Goal: Information Seeking & Learning: Check status

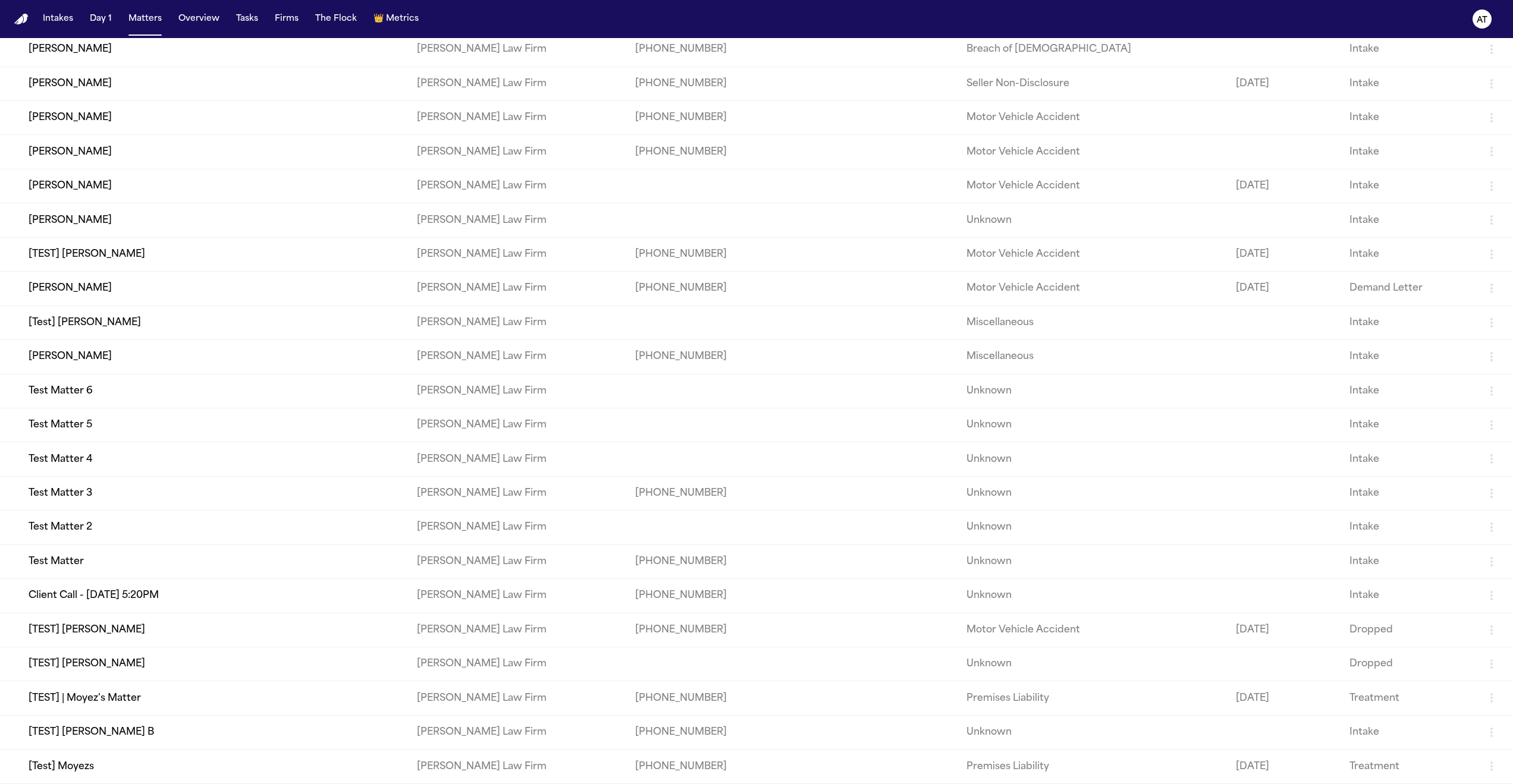
scroll to position [628, 0]
click at [64, 19] on button "Intakes" at bounding box center [58, 19] width 40 height 21
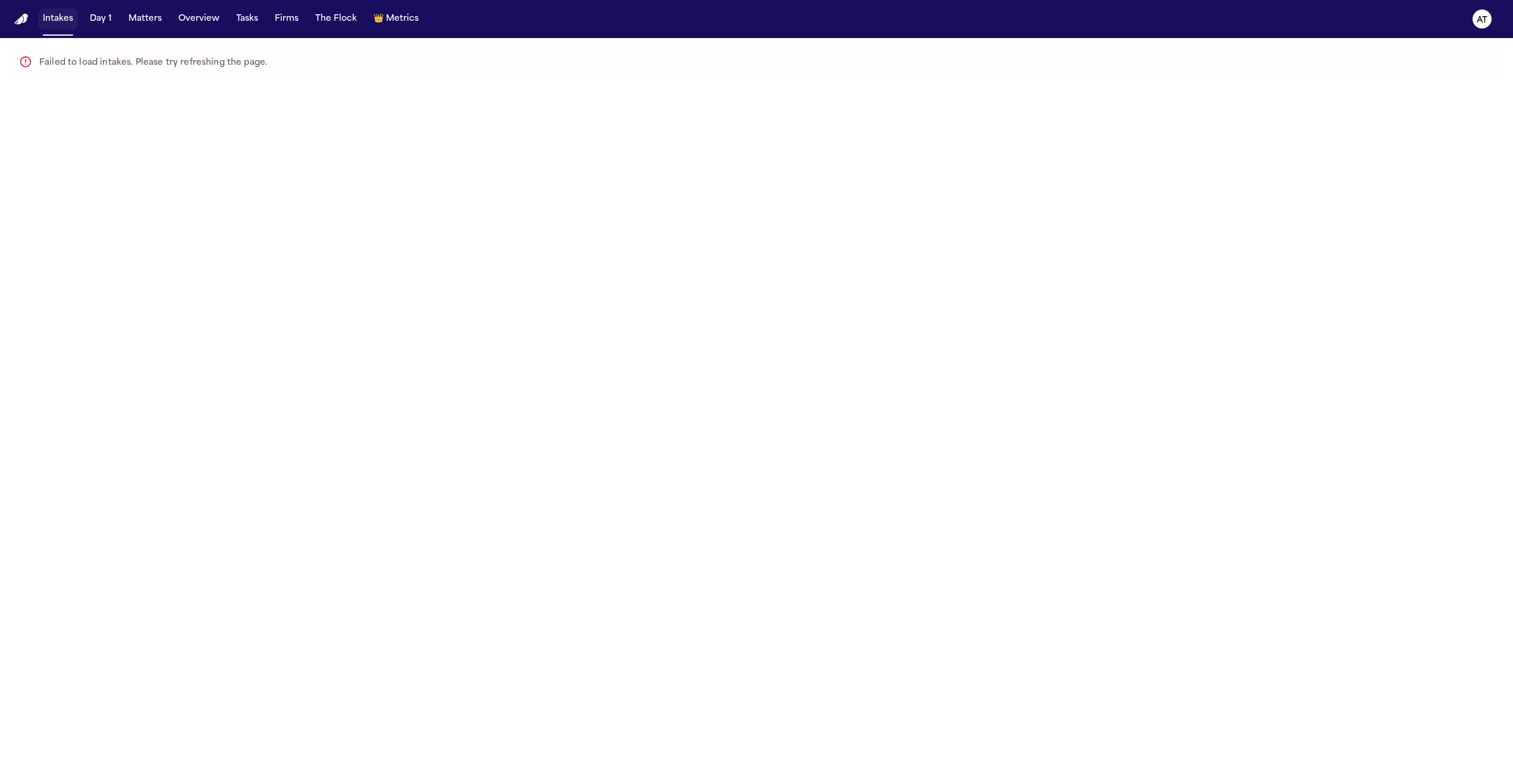
click at [60, 20] on button "Intakes" at bounding box center [58, 19] width 40 height 21
click at [108, 24] on button "Day 1" at bounding box center [100, 19] width 32 height 21
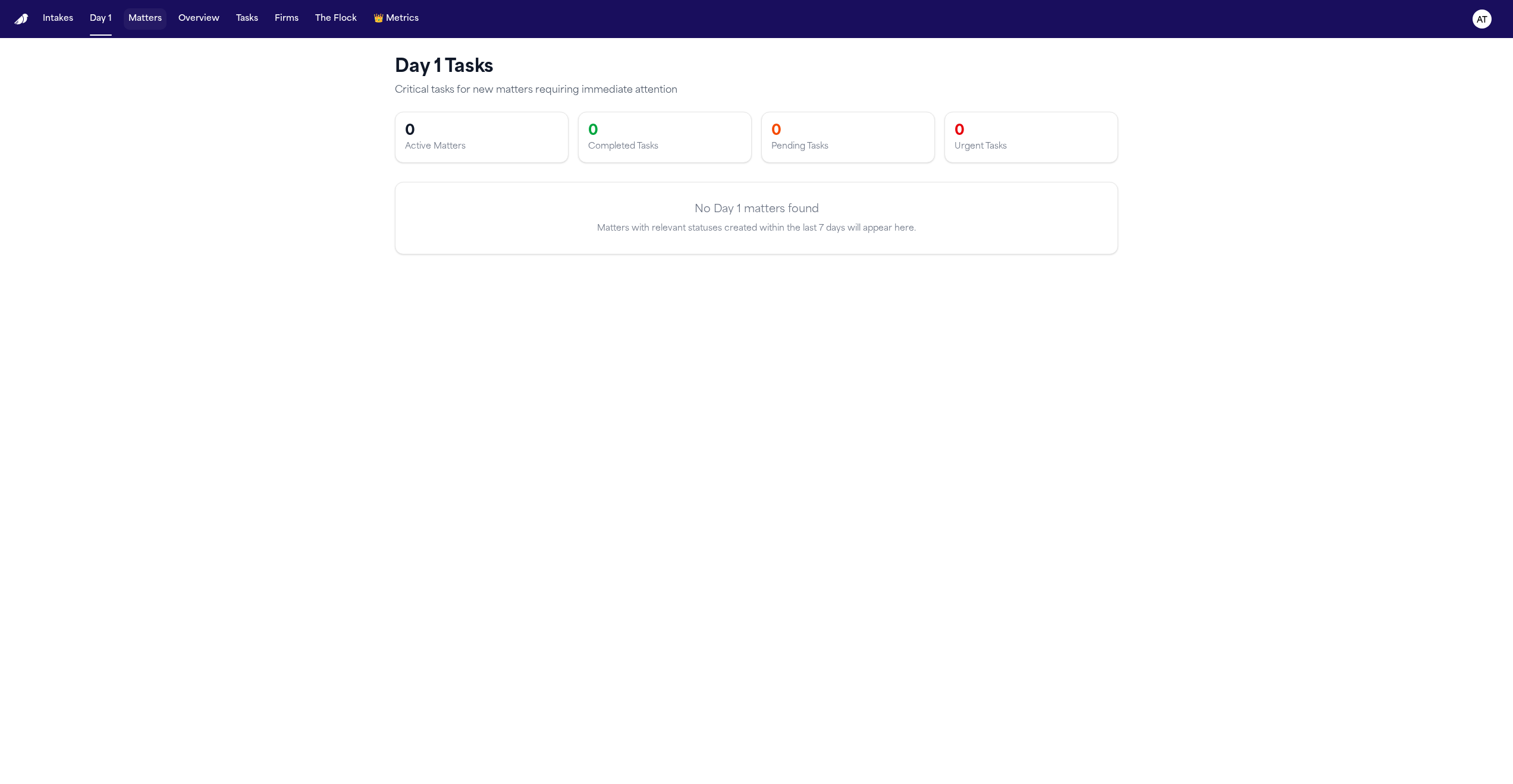
click at [143, 25] on button "Matters" at bounding box center [145, 19] width 42 height 21
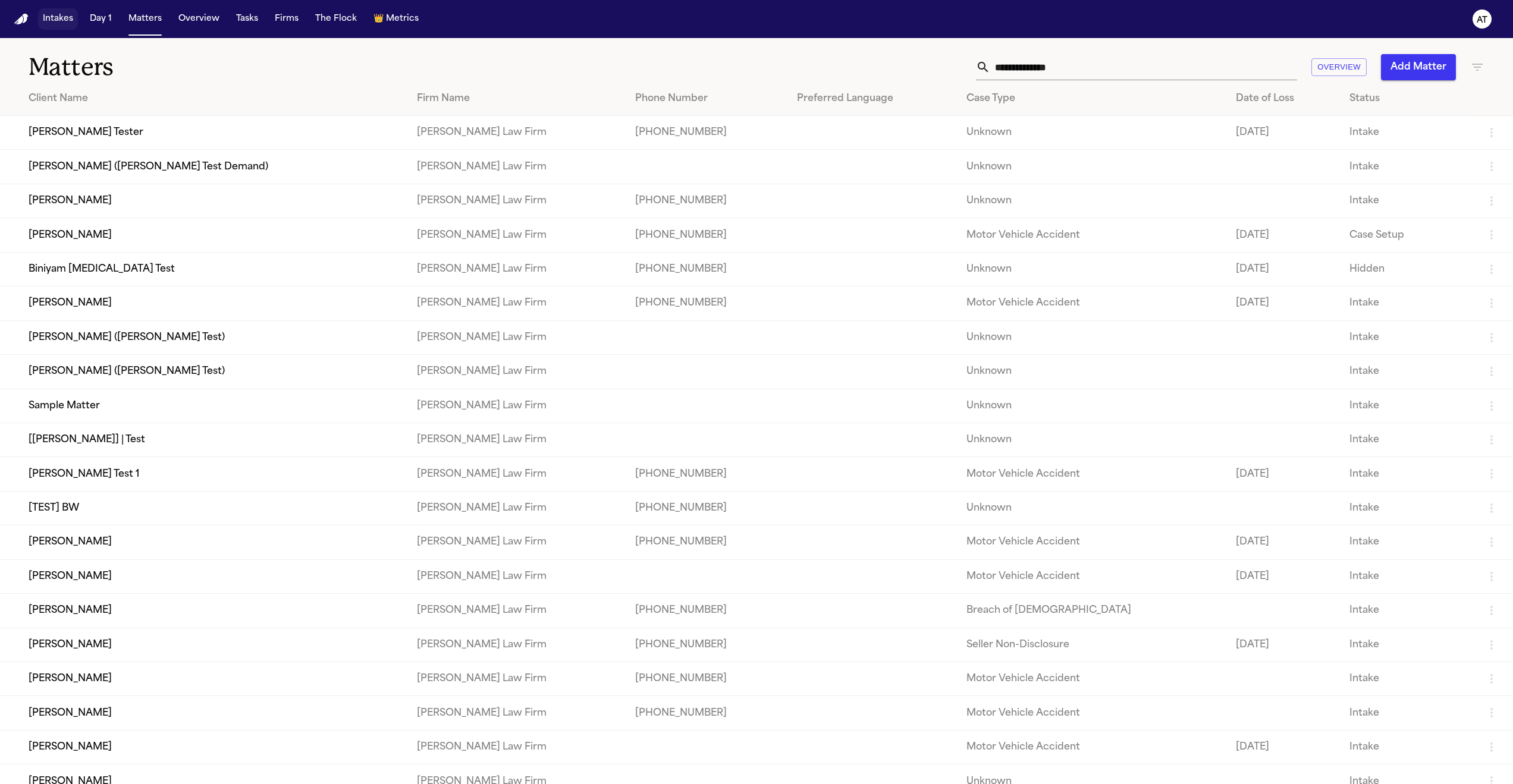
click at [65, 27] on button "Intakes" at bounding box center [58, 19] width 40 height 21
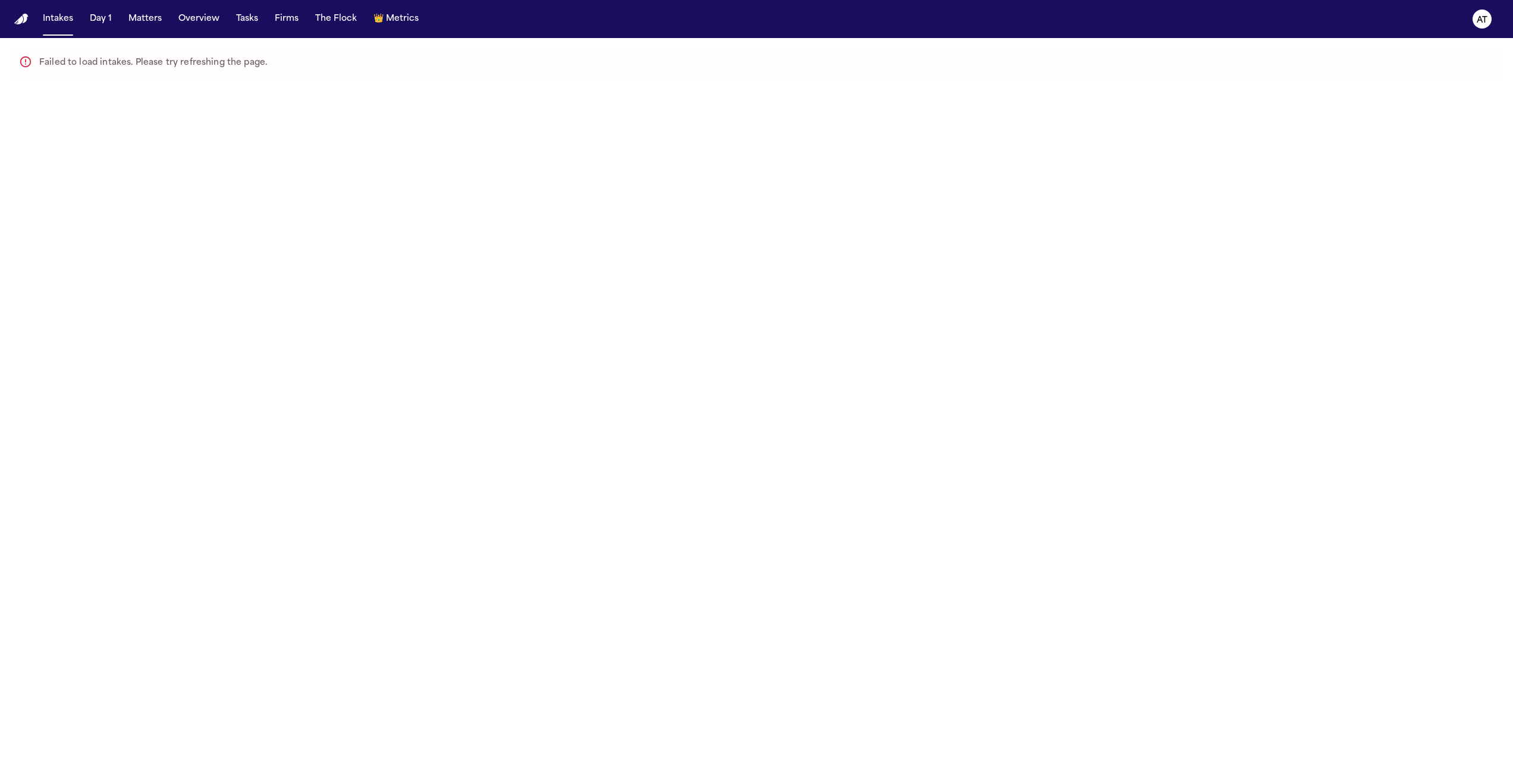
click at [100, 62] on div "Failed to load intakes. Please try refreshing the page." at bounding box center [153, 63] width 228 height 24
click at [1476, 16] on text "AT" at bounding box center [1481, 20] width 11 height 8
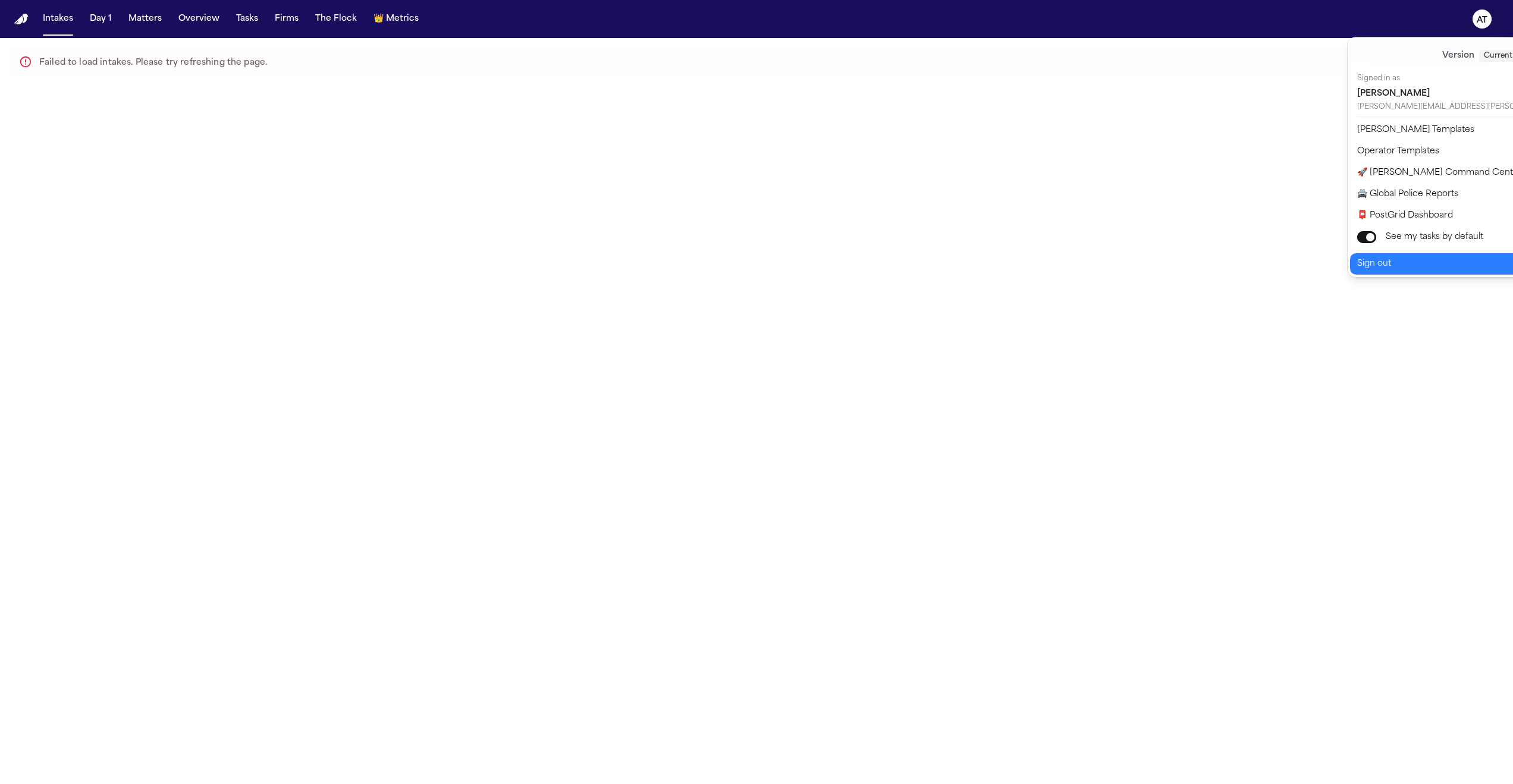
click at [1386, 262] on button "Sign out" at bounding box center [1493, 264] width 287 height 21
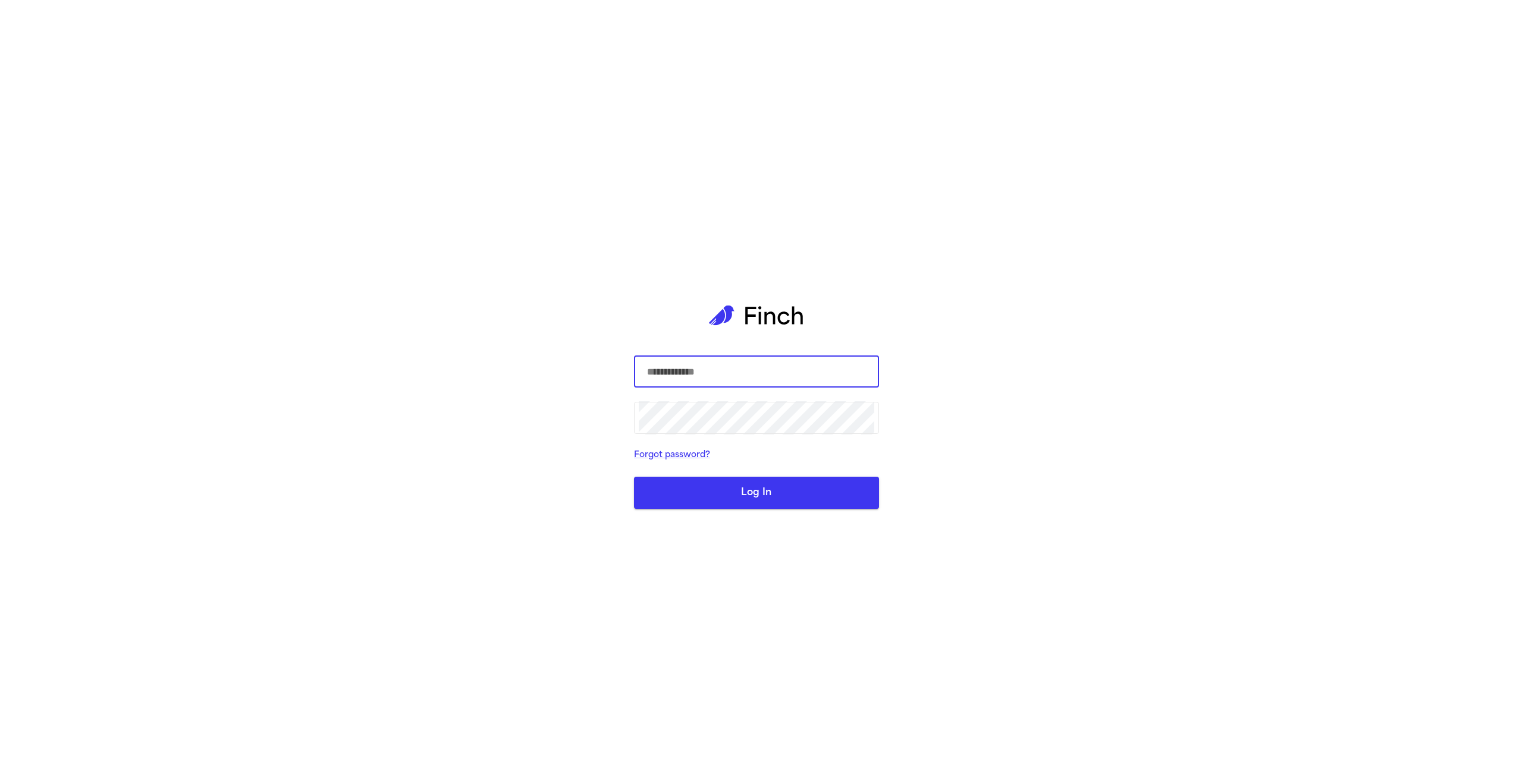
type input "**********"
click at [709, 483] on button "Log In" at bounding box center [756, 492] width 245 height 32
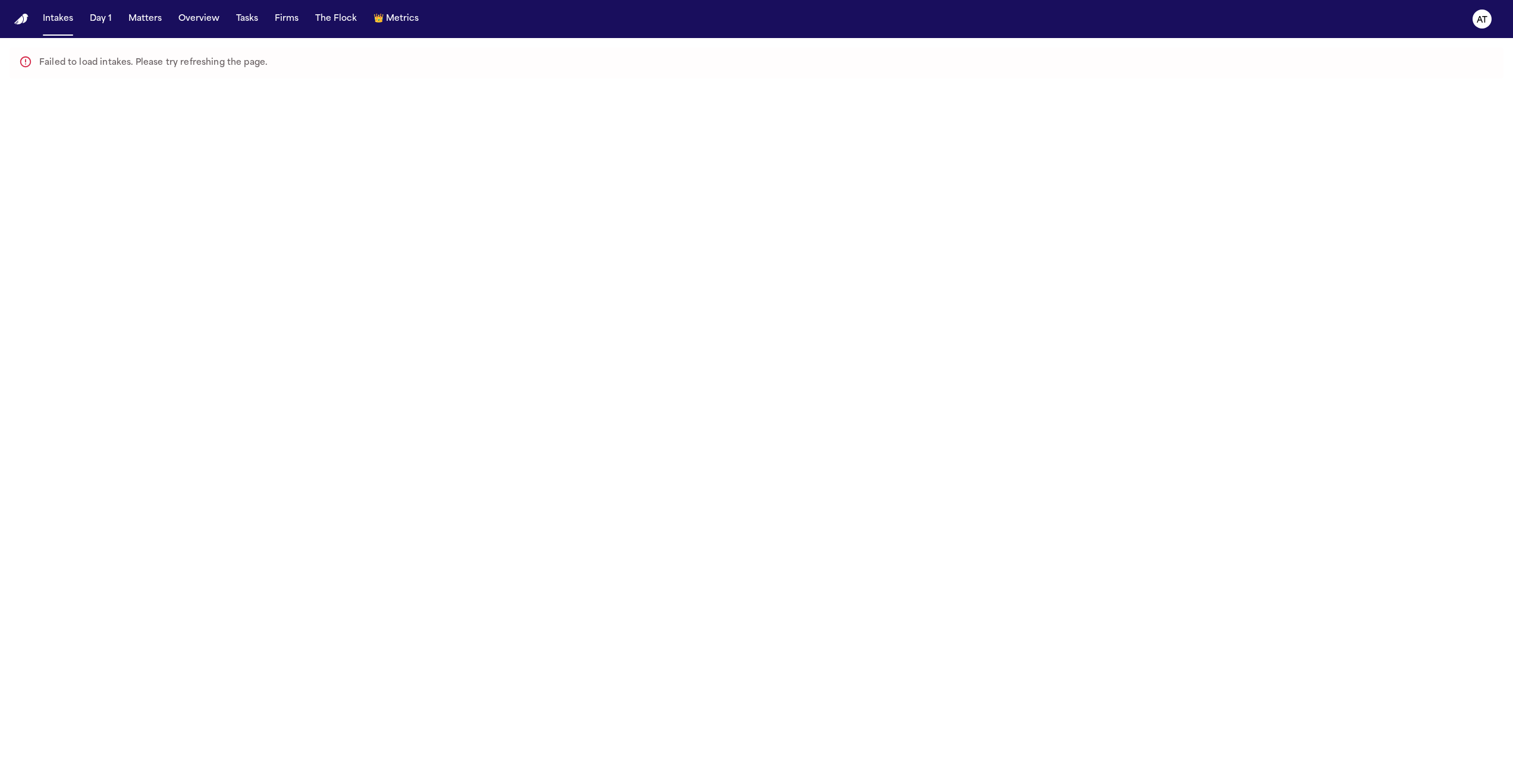
click at [279, 237] on main "Failed to load intakes. Please try refreshing the page." at bounding box center [756, 411] width 1513 height 746
click at [62, 24] on button "Intakes" at bounding box center [58, 19] width 40 height 21
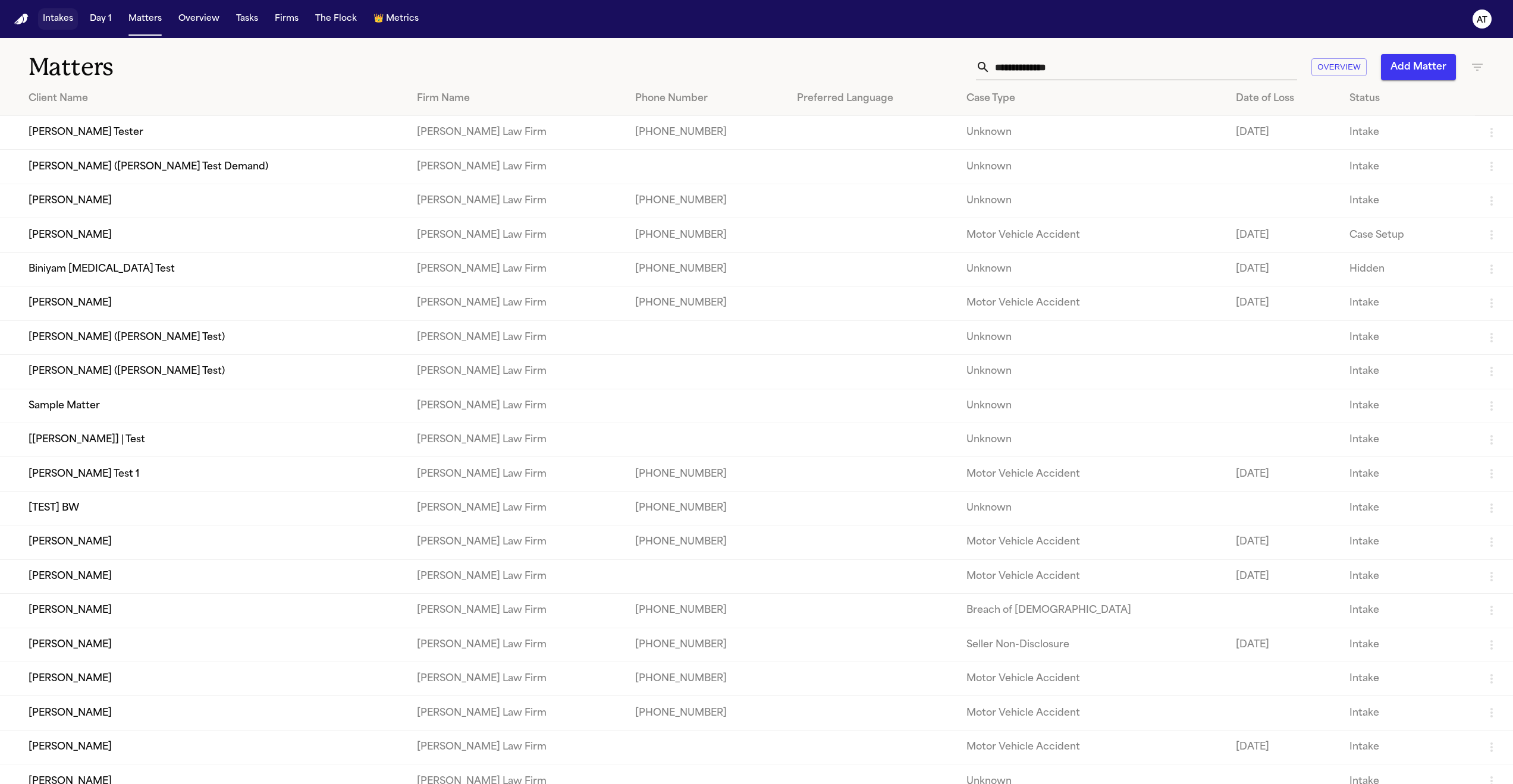
click at [56, 22] on button "Intakes" at bounding box center [58, 19] width 40 height 21
click at [62, 28] on button "Intakes" at bounding box center [58, 19] width 40 height 21
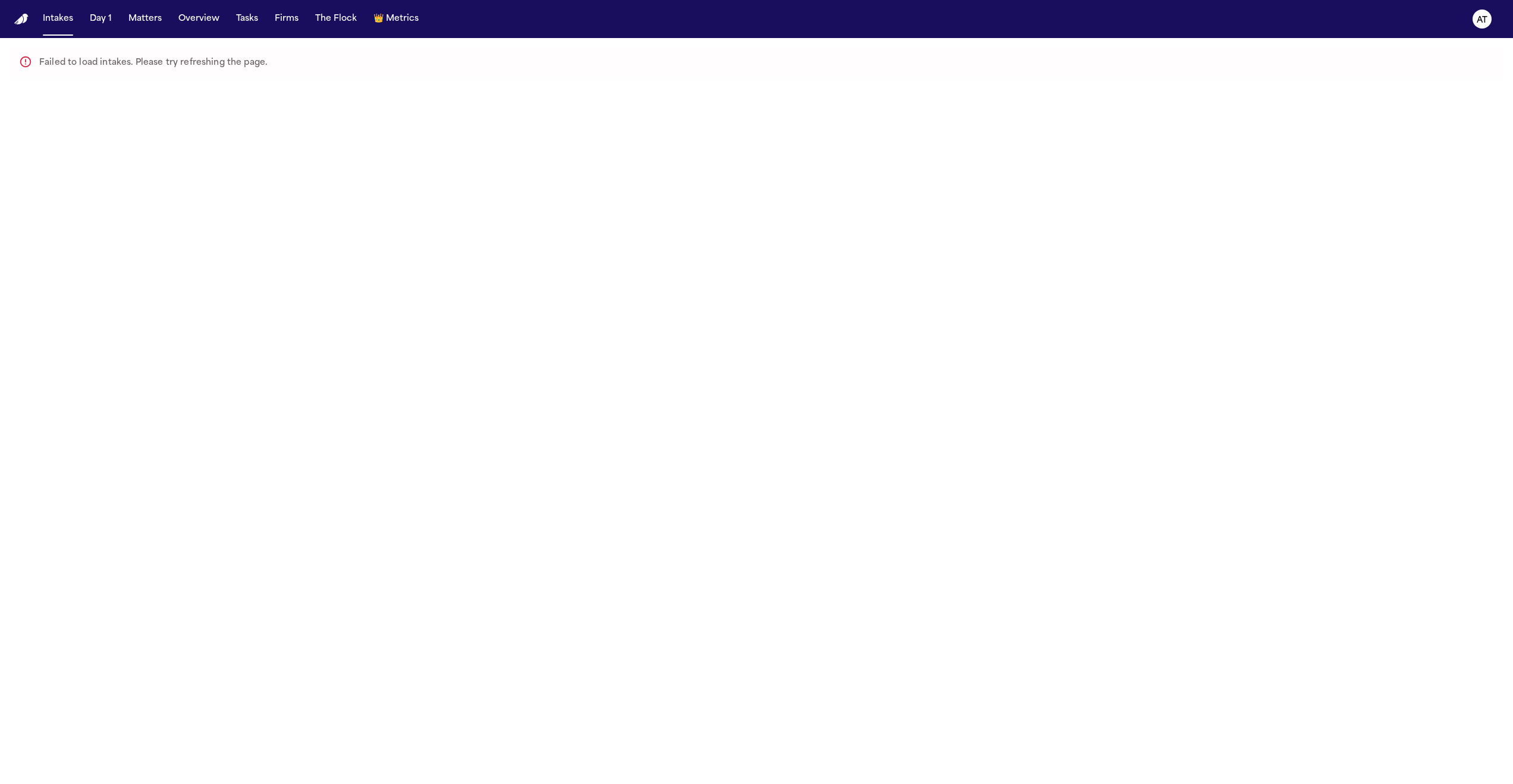
click at [291, 140] on main "Failed to load intakes. Please try refreshing the page." at bounding box center [756, 411] width 1513 height 746
click at [157, 24] on button "Matters" at bounding box center [145, 19] width 42 height 21
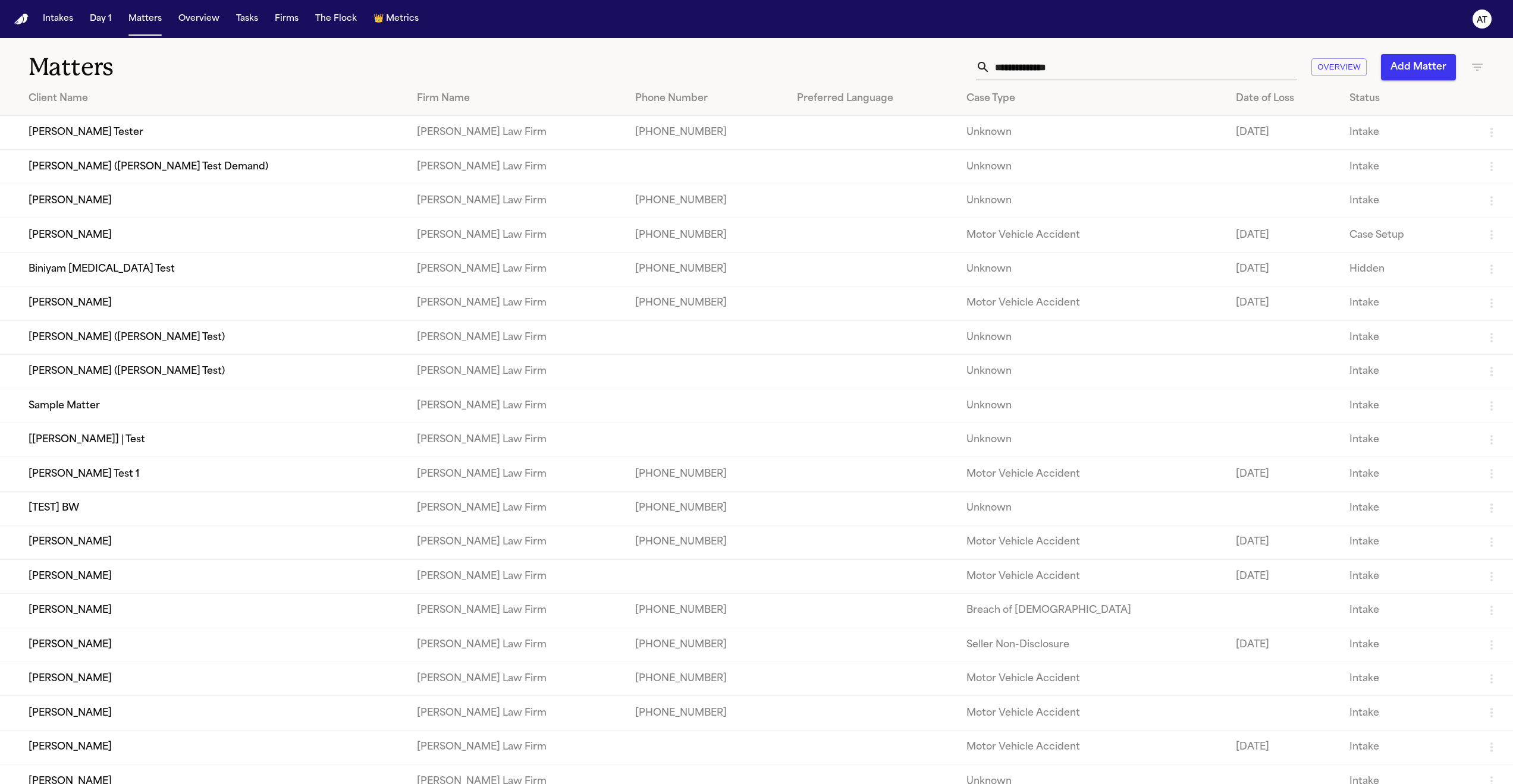
click at [196, 29] on nav "Intakes Day 1 Matters Overview Tasks Firms The Flock 👑 Metrics AT" at bounding box center [756, 19] width 1513 height 38
click at [198, 23] on button "Overview" at bounding box center [199, 19] width 51 height 21
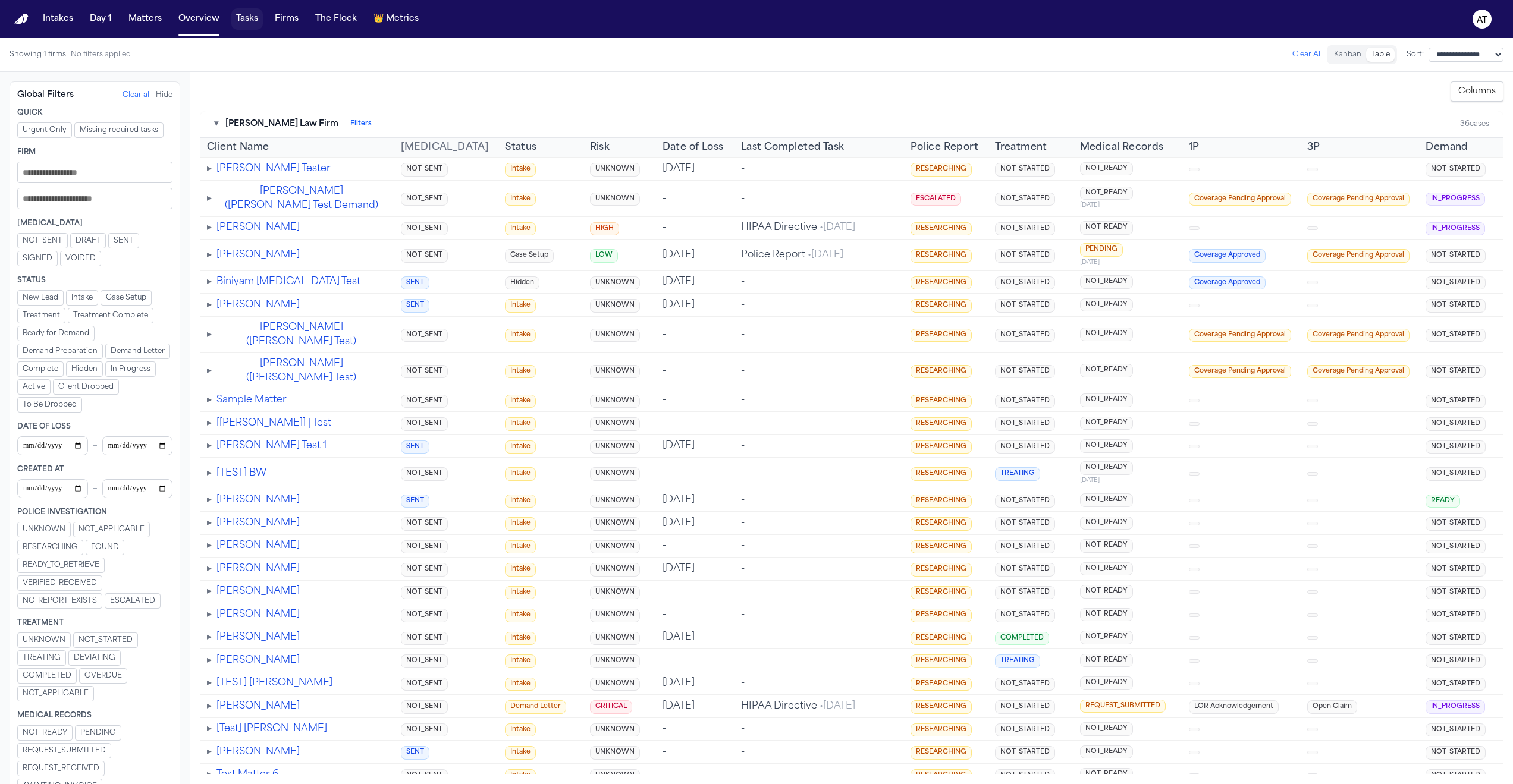
click at [246, 19] on button "Tasks" at bounding box center [247, 19] width 32 height 21
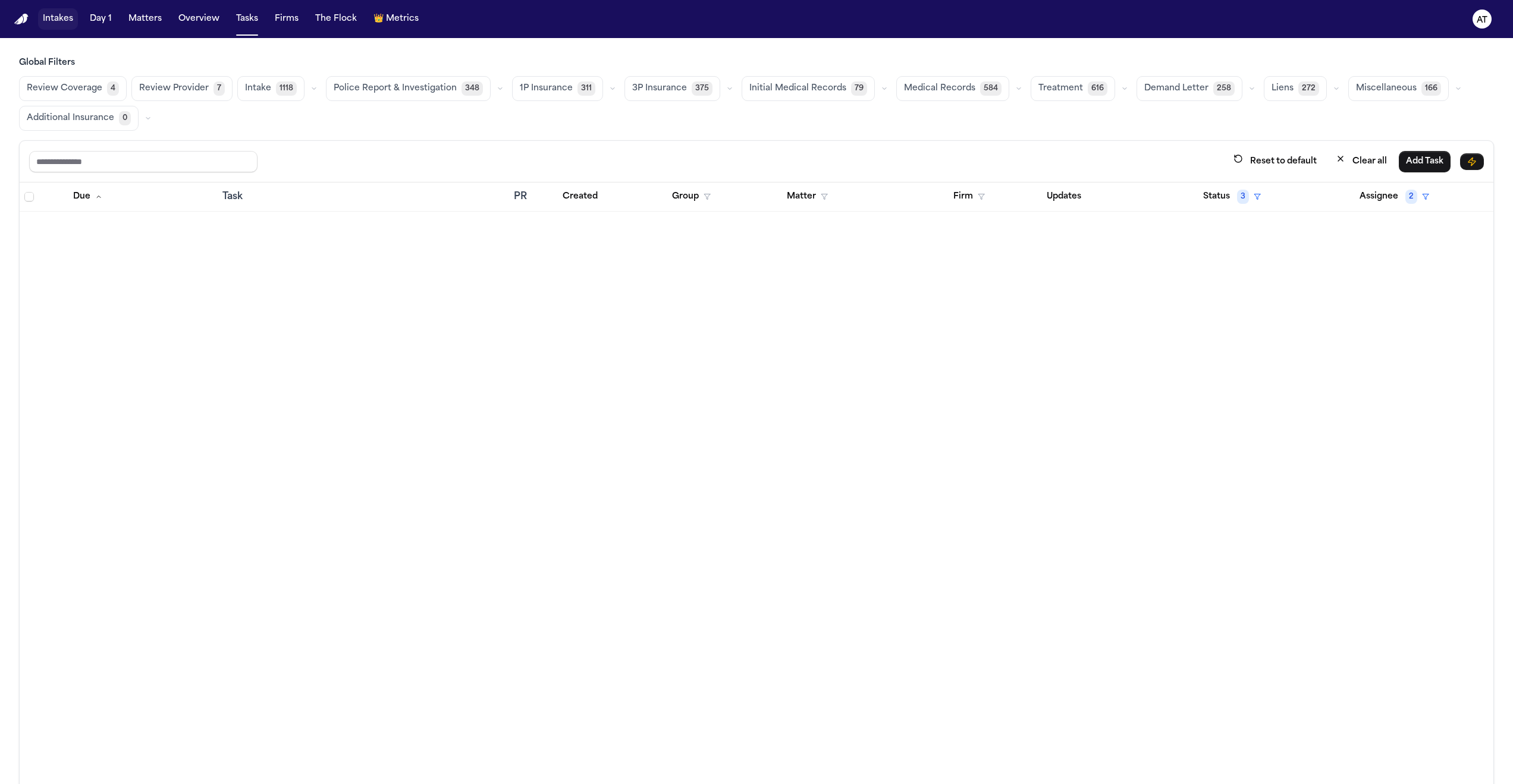
click at [54, 16] on button "Intakes" at bounding box center [58, 19] width 40 height 21
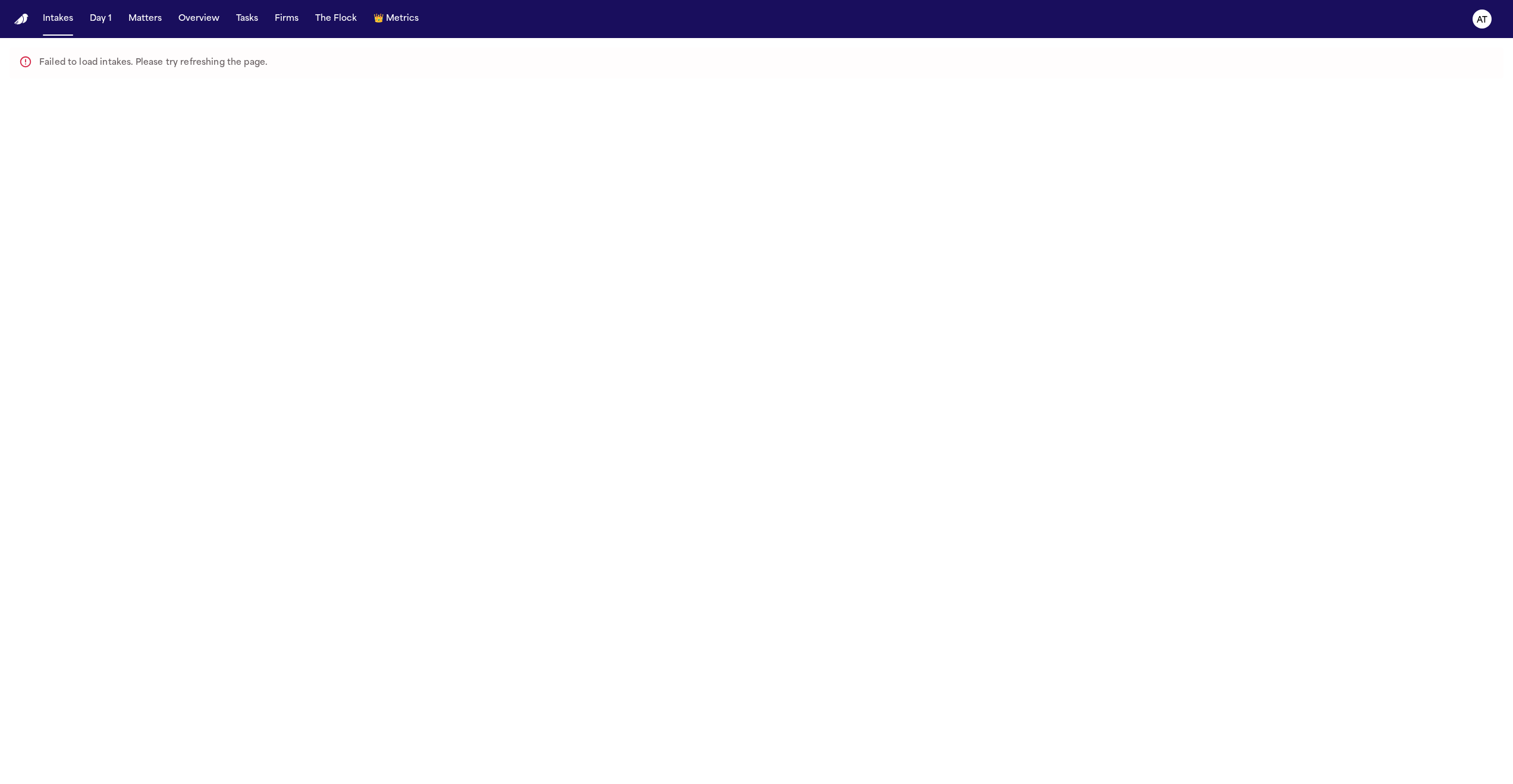
click at [24, 64] on icon at bounding box center [25, 62] width 13 height 13
click at [73, 74] on div "Failed to load intakes. Please try refreshing the page." at bounding box center [153, 63] width 228 height 24
click at [40, 69] on div "Failed to load intakes. Please try refreshing the page." at bounding box center [153, 63] width 228 height 24
drag, startPoint x: 43, startPoint y: 62, endPoint x: 270, endPoint y: 62, distance: 227.0
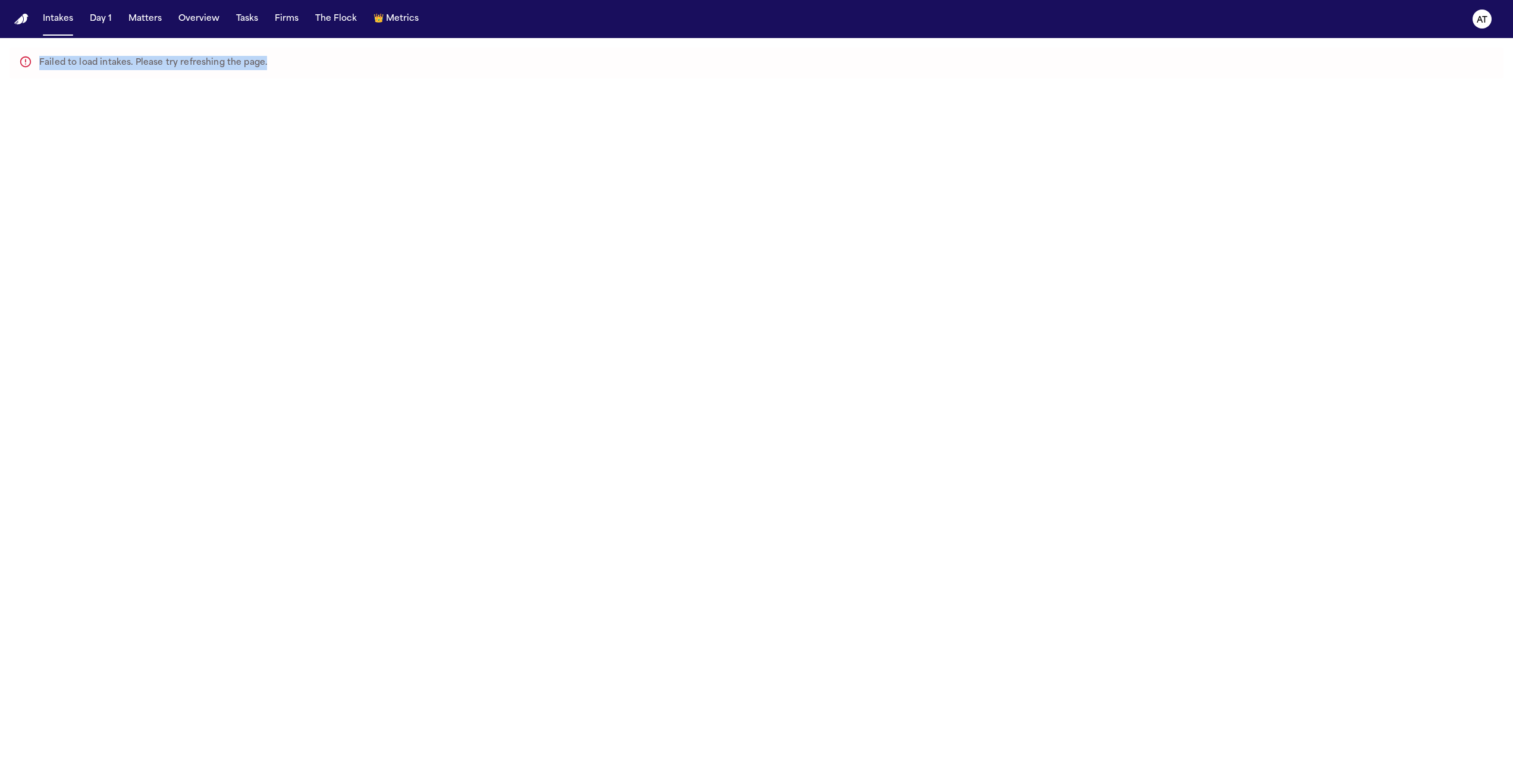
click at [270, 62] on div "Failed to load intakes. Please try refreshing the page." at bounding box center [756, 63] width 1493 height 31
click at [302, 98] on main "Failed to load intakes. Please try refreshing the page." at bounding box center [756, 411] width 1513 height 746
click at [973, 210] on main "Failed to load intakes. Please try refreshing the page." at bounding box center [756, 411] width 1513 height 746
